Goal: Task Accomplishment & Management: Use online tool/utility

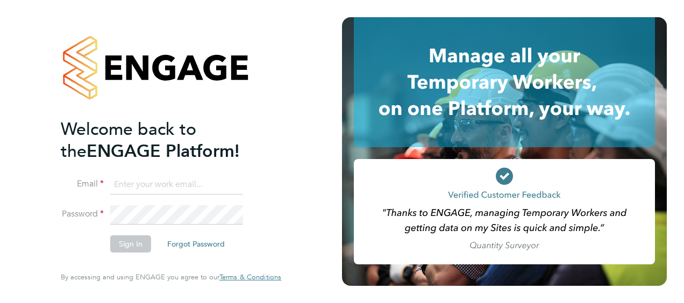
type input "Nicola.Johnson2@justice.gov.uk"
click at [130, 249] on button "Sign In" at bounding box center [130, 244] width 41 height 17
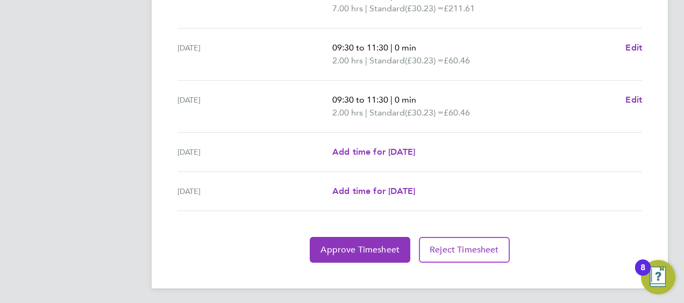
scroll to position [472, 0]
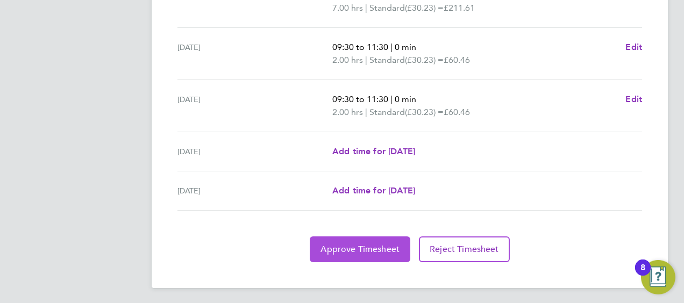
click at [388, 248] on span "Approve Timesheet" at bounding box center [360, 249] width 79 height 11
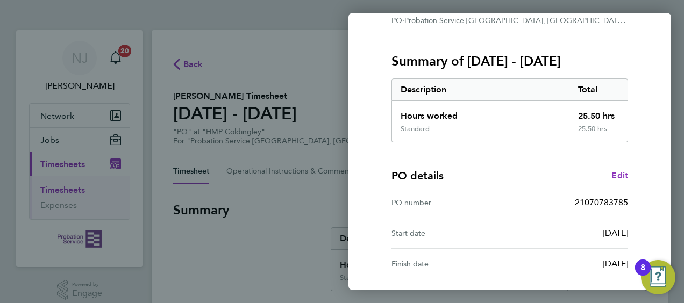
scroll to position [211, 0]
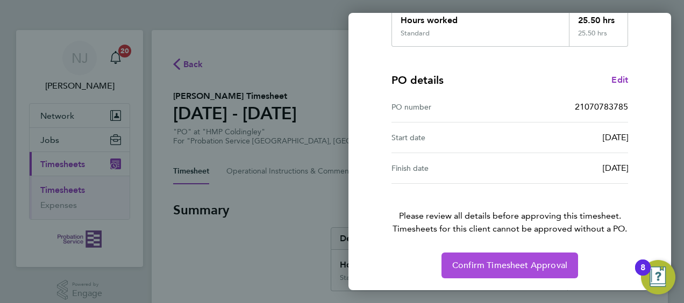
click at [535, 266] on span "Confirm Timesheet Approval" at bounding box center [509, 265] width 115 height 11
